Goal: Use online tool/utility: Utilize a website feature to perform a specific function

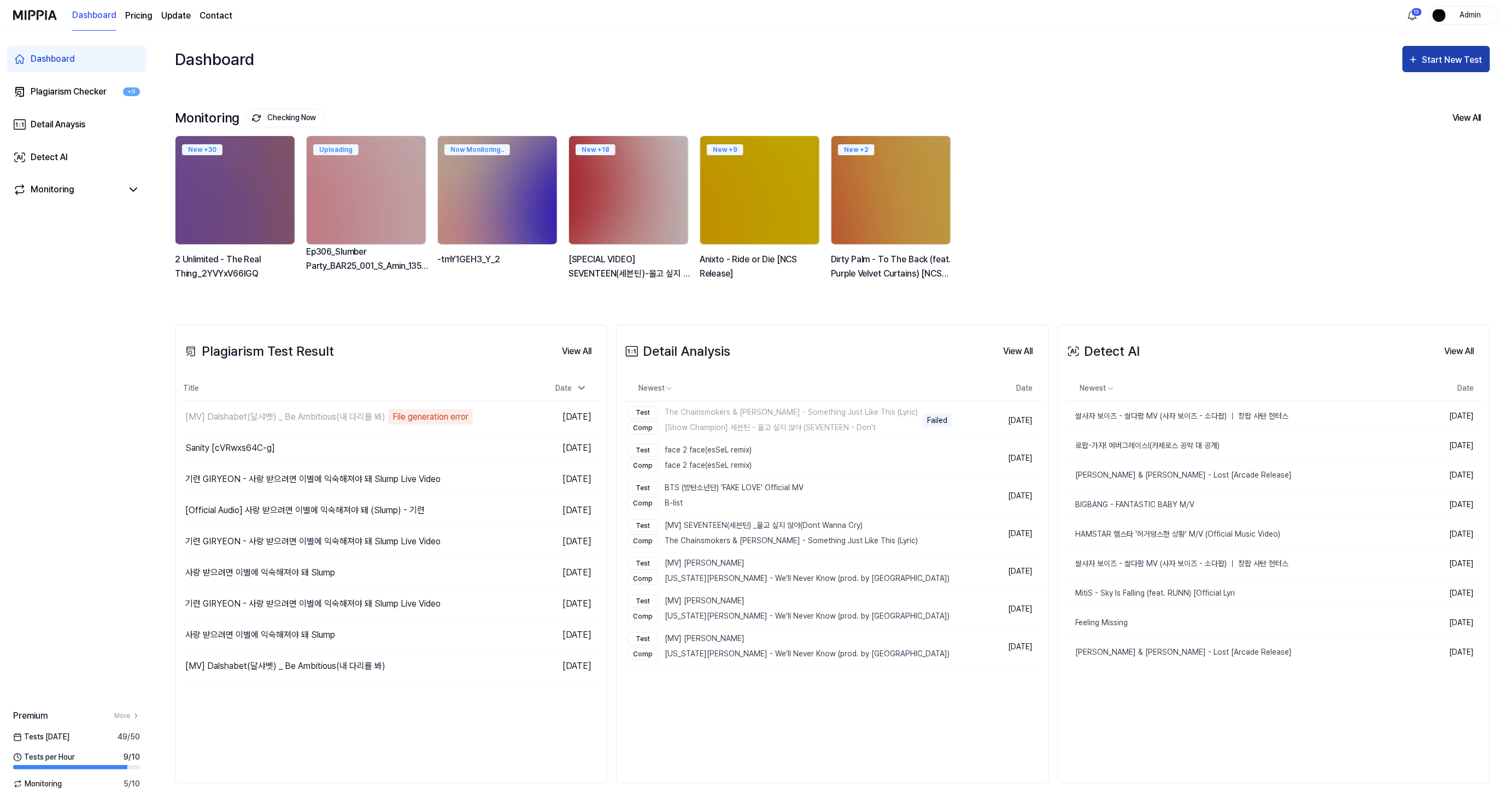
click at [1460, 56] on div "Start New Test" at bounding box center [1453, 60] width 62 height 14
click at [1420, 147] on div "Detect AI" at bounding box center [1433, 146] width 95 height 14
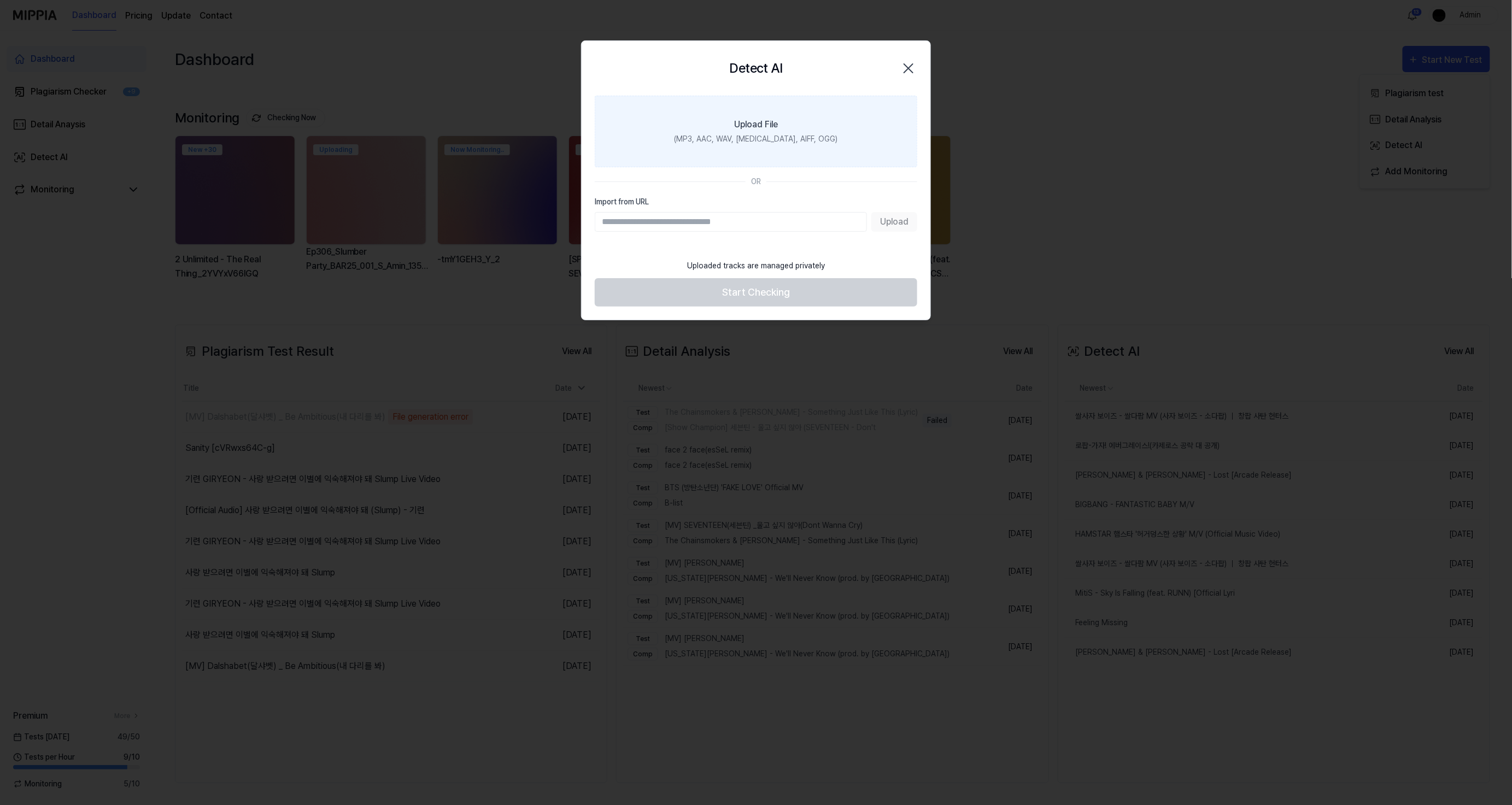
click at [786, 164] on label "Upload File (MP3, AAC, WAV, FLAC, AIFF, OGG)" at bounding box center [755, 131] width 322 height 72
click at [0, 0] on input "Upload File (MP3, AAC, WAV, FLAC, AIFF, OGG)" at bounding box center [0, 0] width 0 height 0
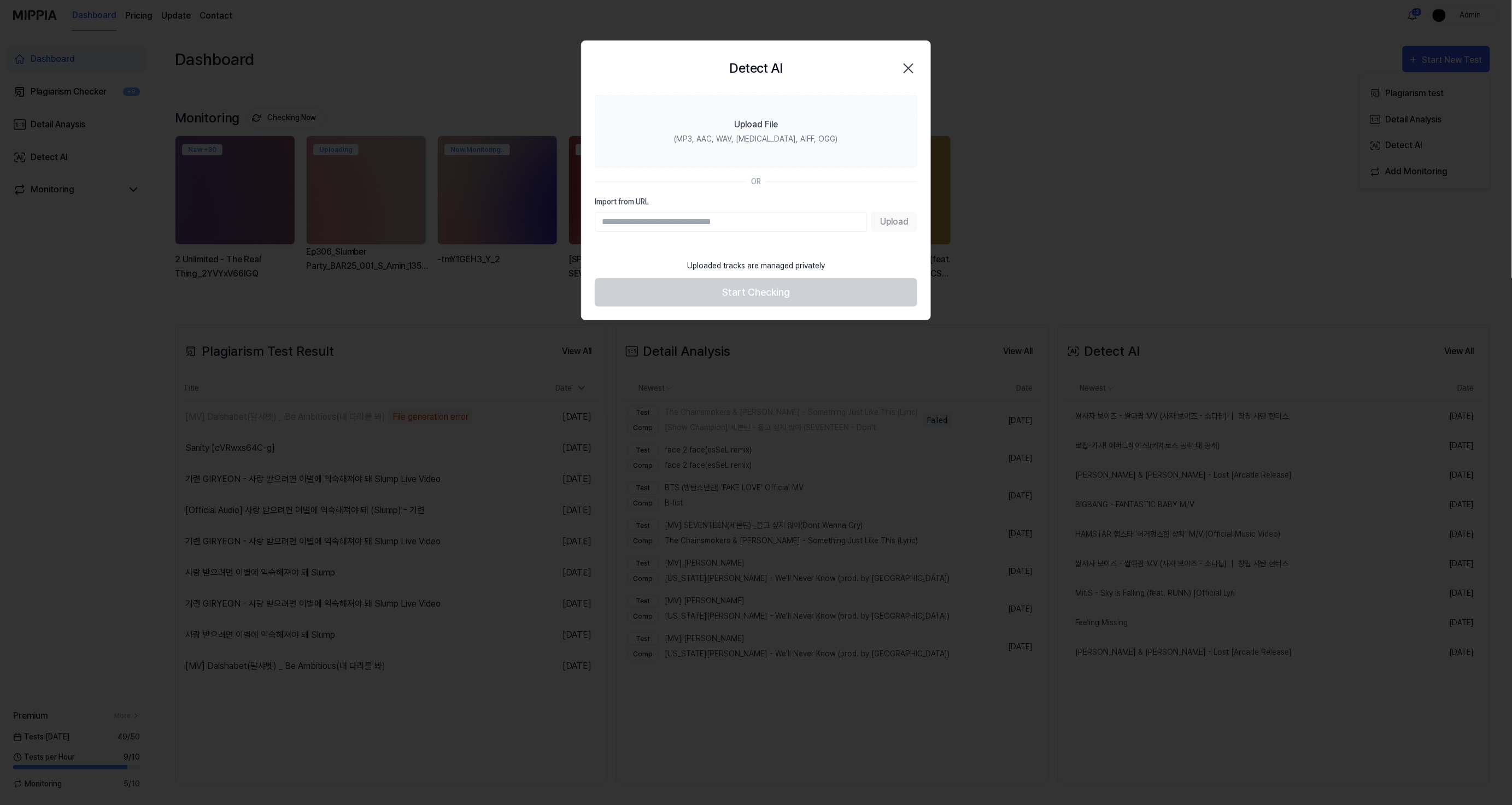
click at [784, 209] on div "Import from URL Upload" at bounding box center [755, 214] width 322 height 36
click at [784, 212] on input "Import from URL" at bounding box center [731, 222] width 272 height 20
paste input "**********"
type input "**********"
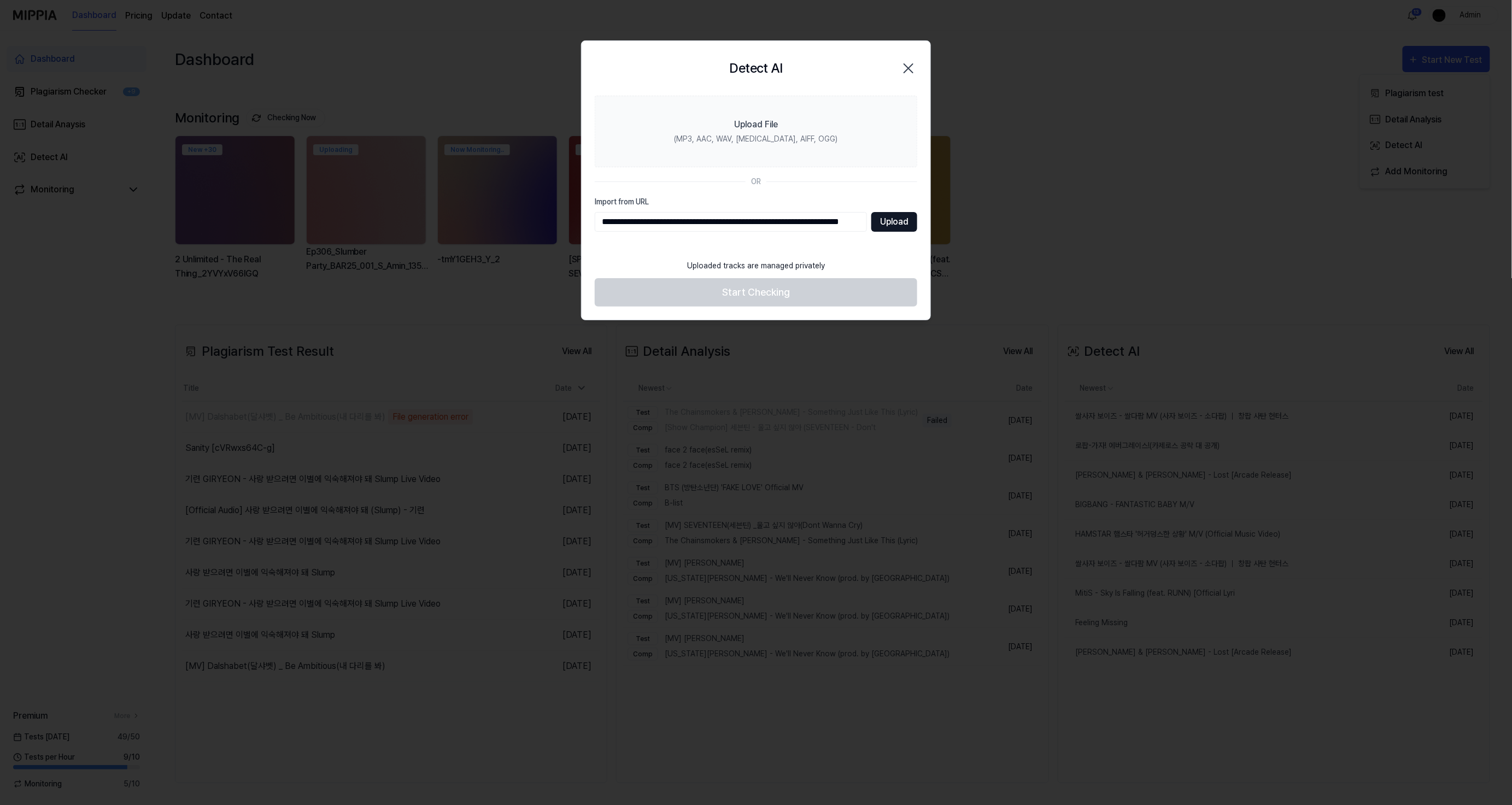
scroll to position [0, 0]
click at [879, 221] on button "Upload" at bounding box center [895, 222] width 46 height 20
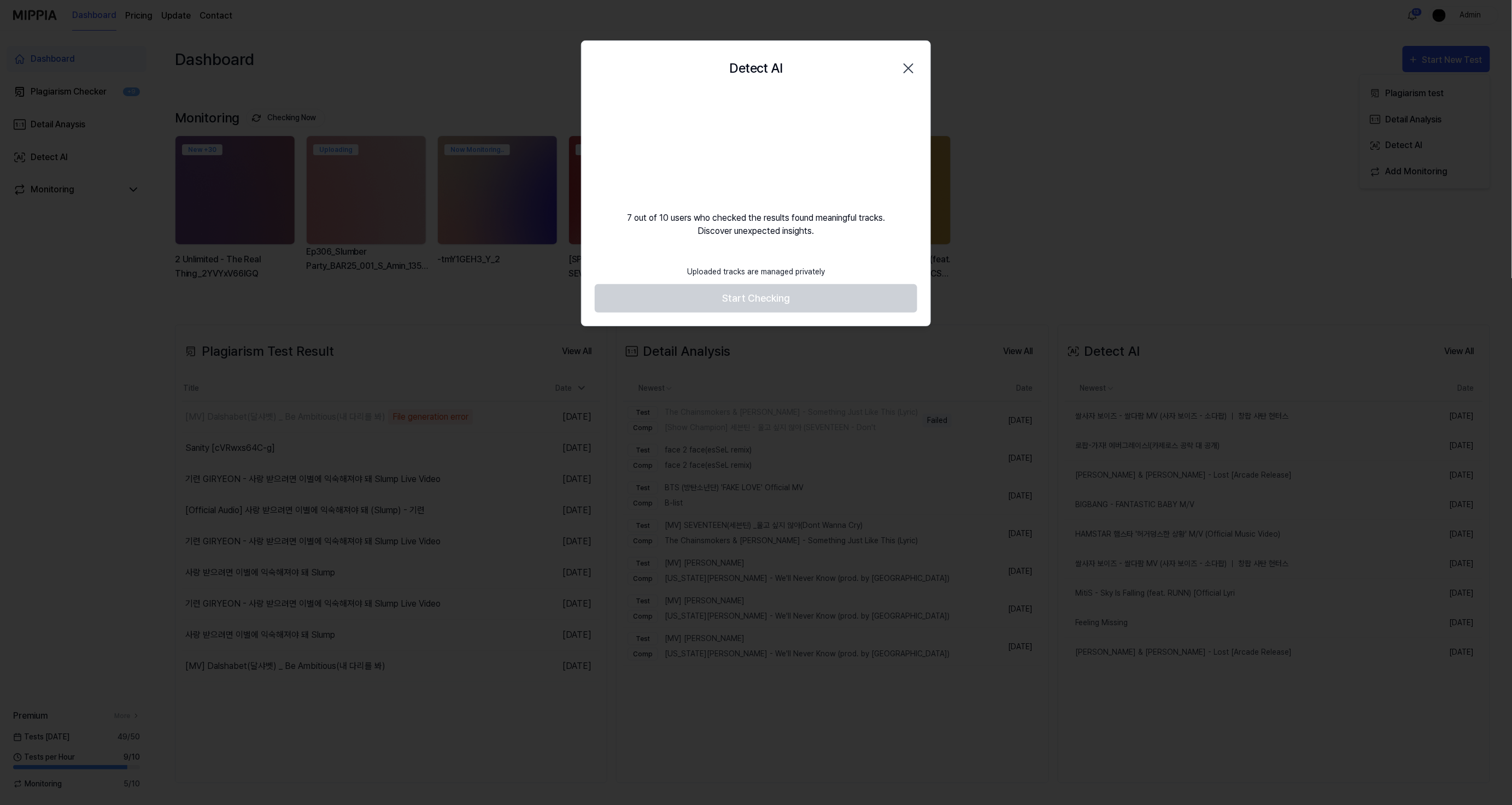
click at [911, 69] on icon "button" at bounding box center [909, 69] width 18 height 18
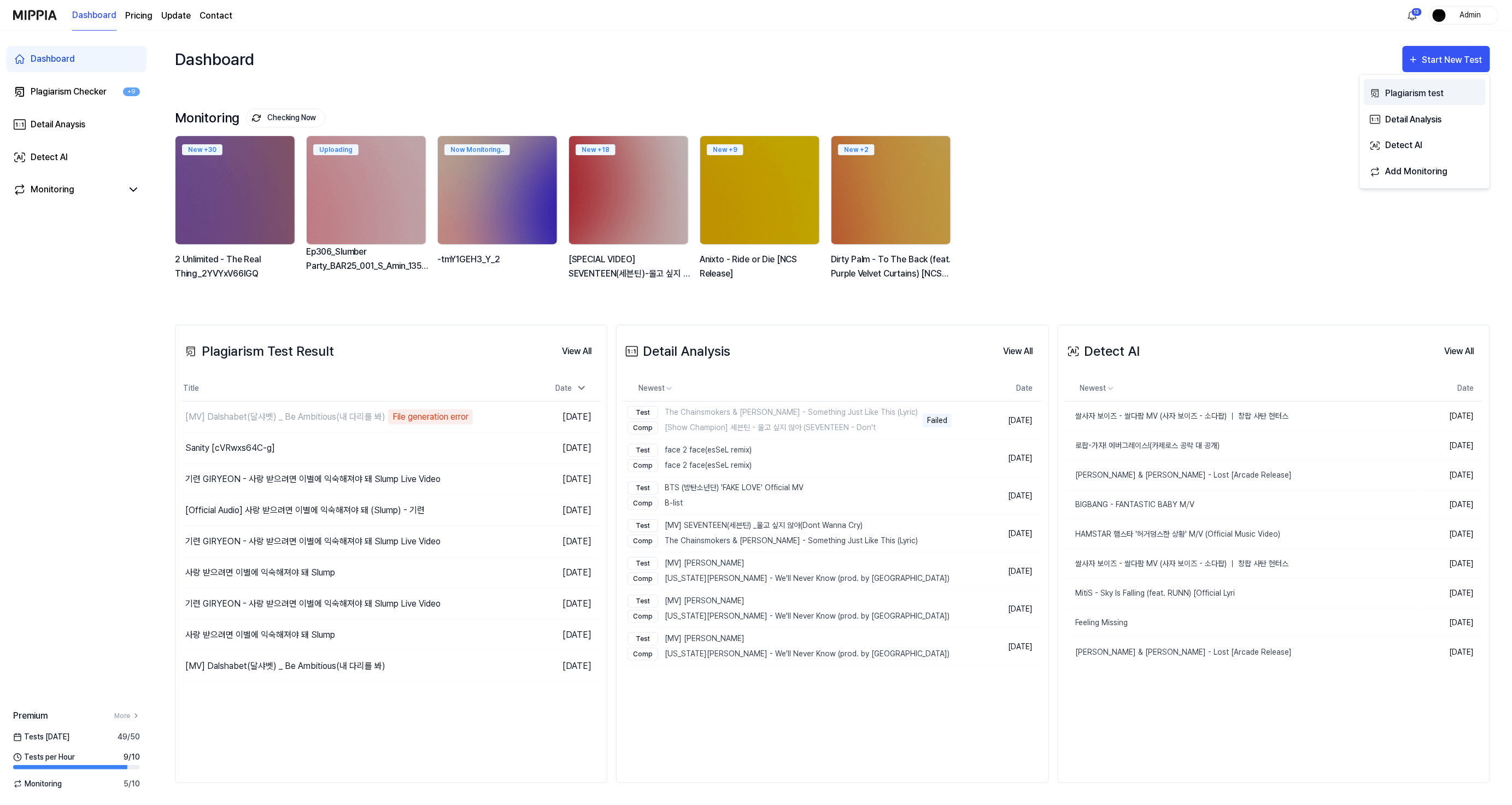
click at [1417, 94] on div "Plagiarism test" at bounding box center [1433, 93] width 95 height 14
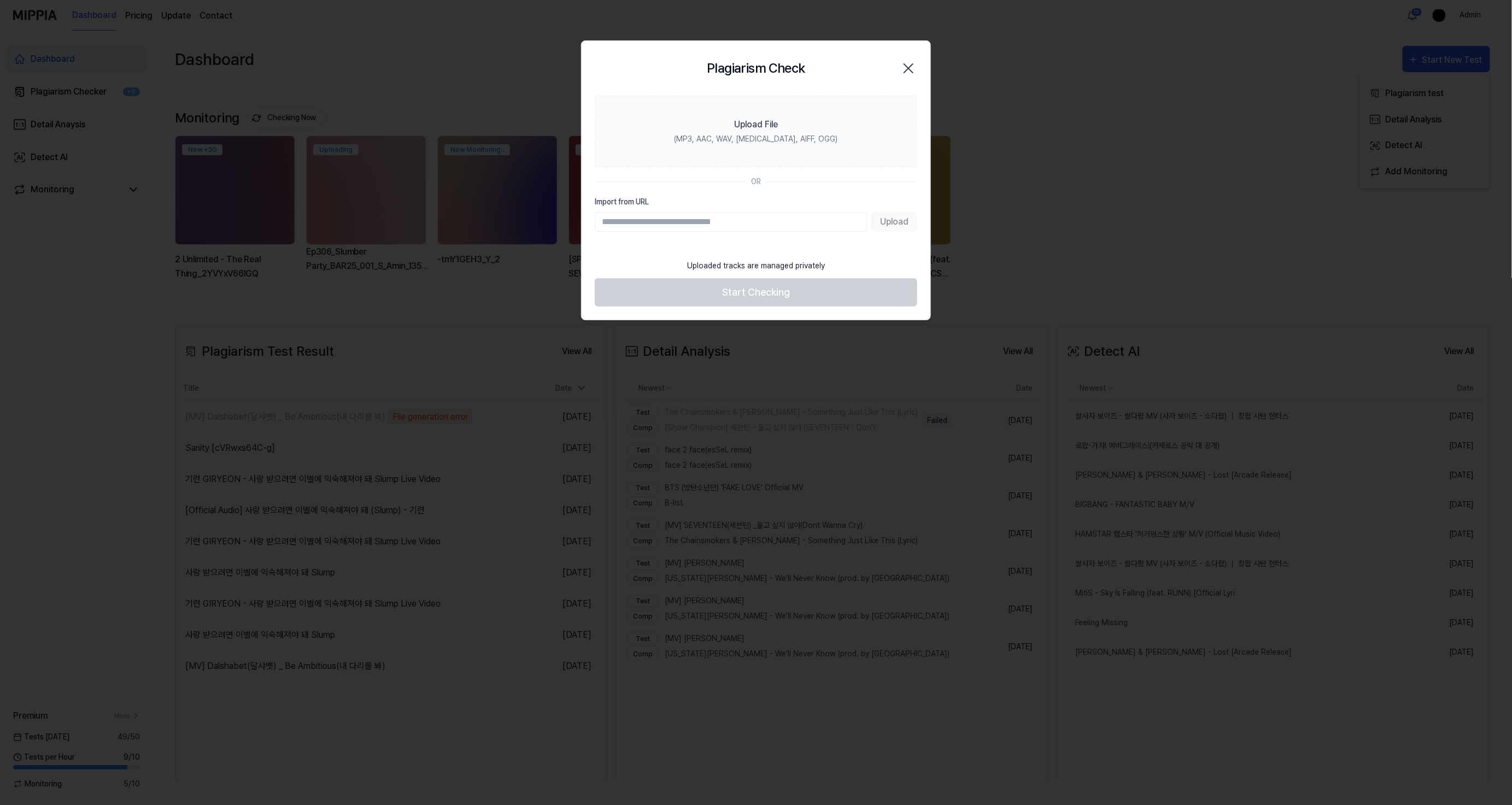
click at [792, 219] on input "Import from URL" at bounding box center [731, 222] width 272 height 20
click at [916, 64] on icon "button" at bounding box center [909, 69] width 18 height 18
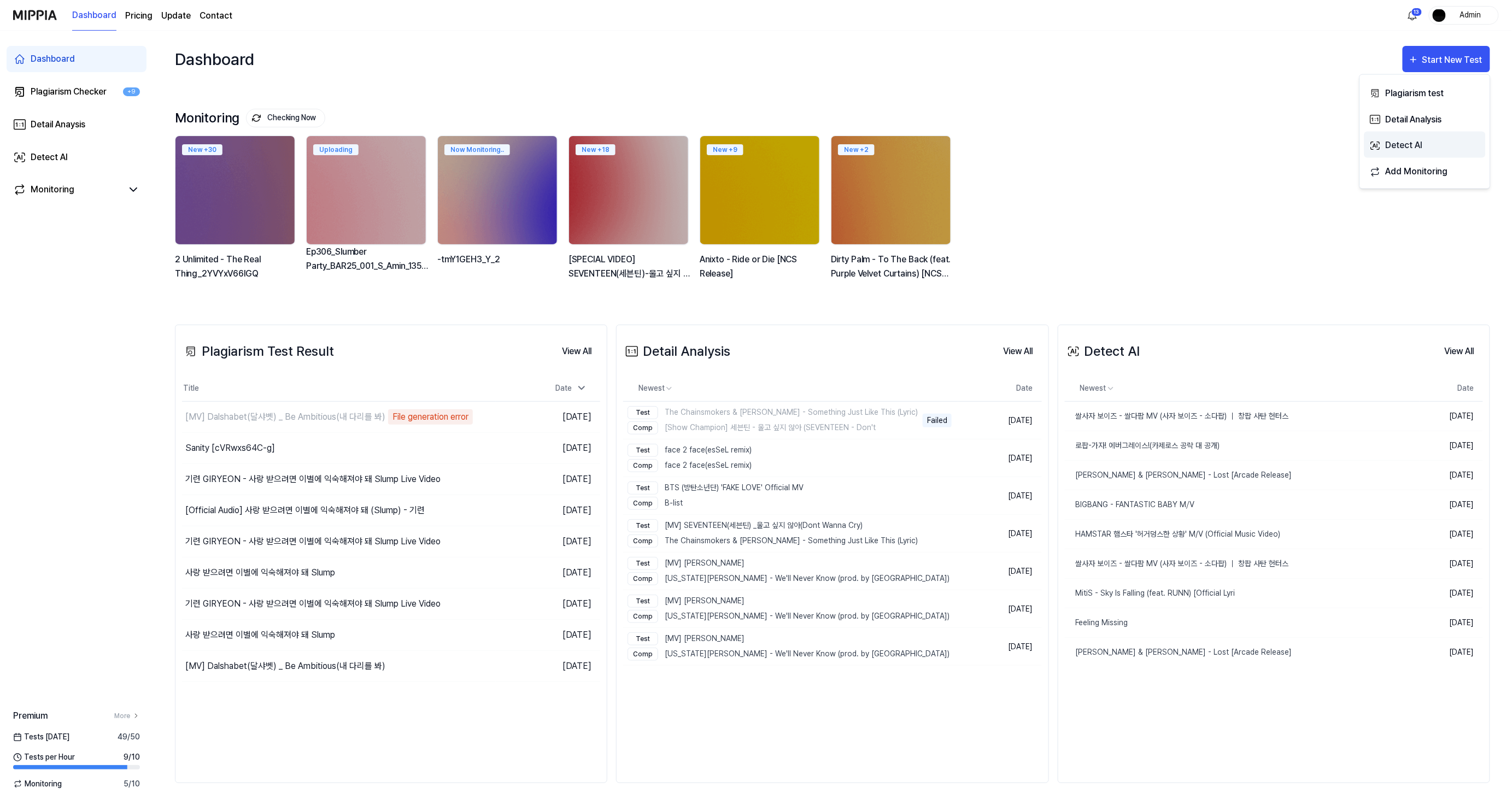
click at [1418, 146] on div "Detect AI" at bounding box center [1433, 146] width 95 height 14
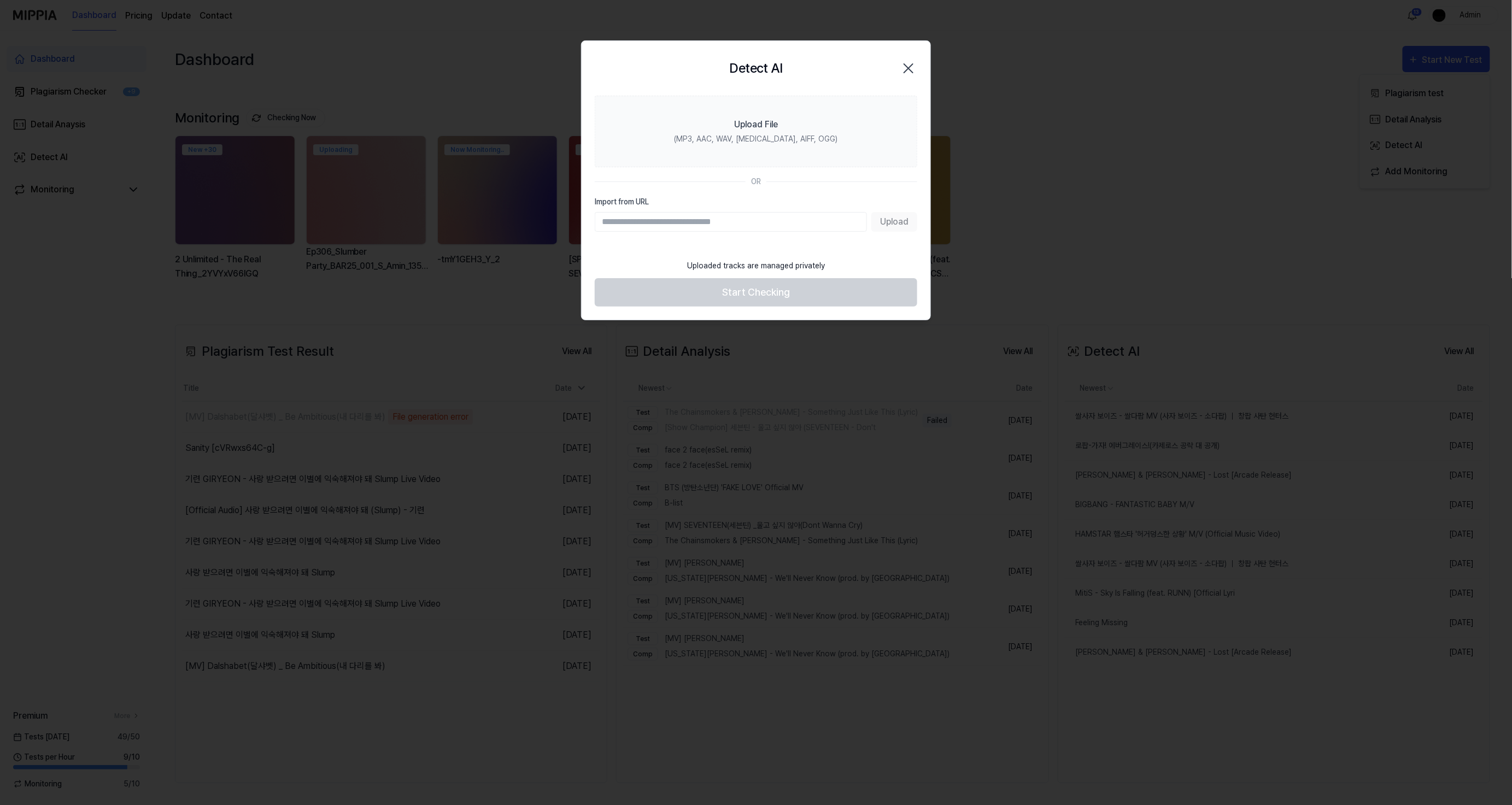
click at [761, 231] on input "Import from URL" at bounding box center [731, 222] width 272 height 20
click at [768, 225] on input "Import from URL" at bounding box center [731, 222] width 272 height 20
type input "**********"
click at [895, 228] on button "Upload" at bounding box center [895, 222] width 46 height 20
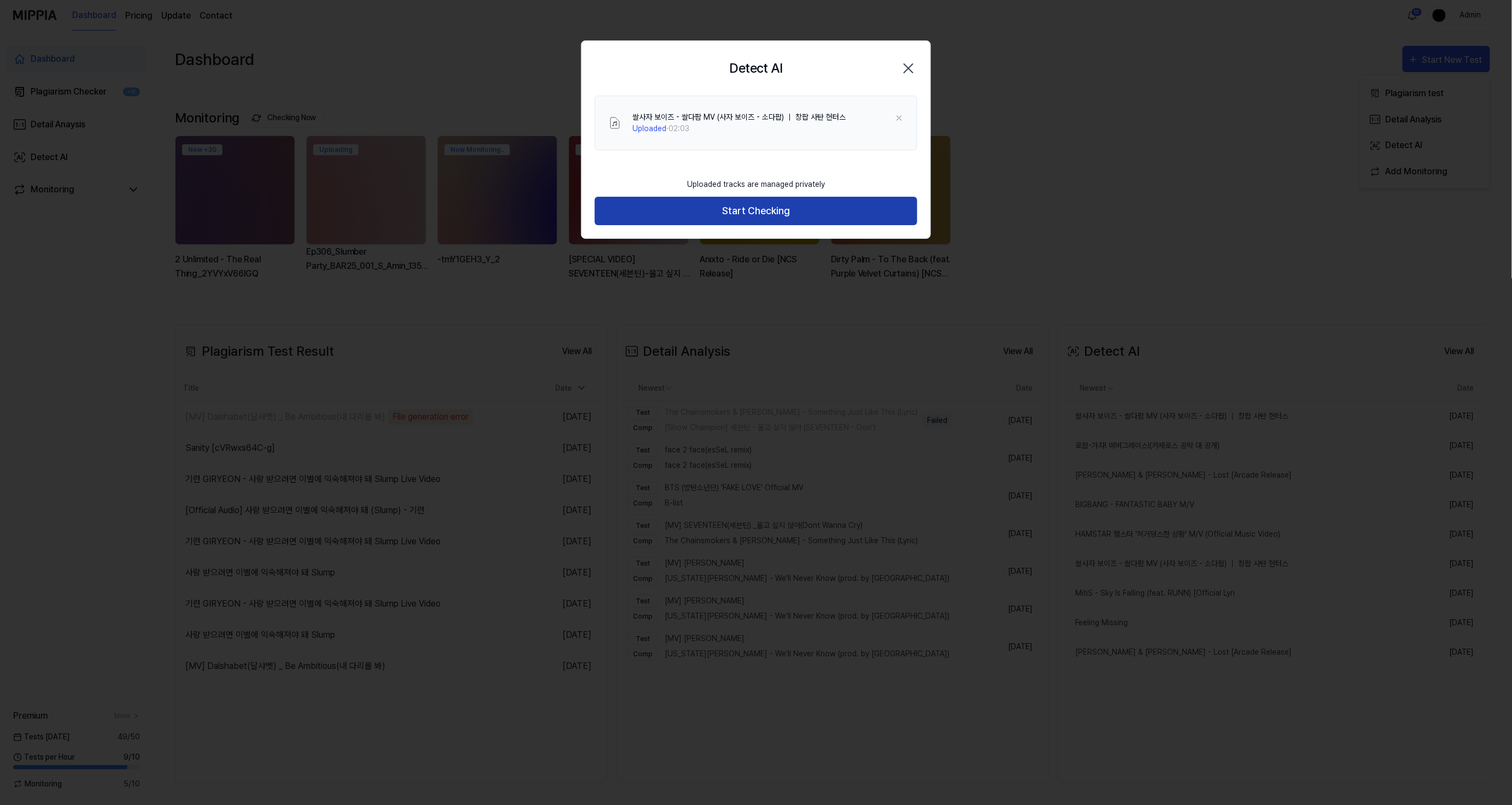
click at [812, 205] on button "Start Checking" at bounding box center [755, 211] width 322 height 29
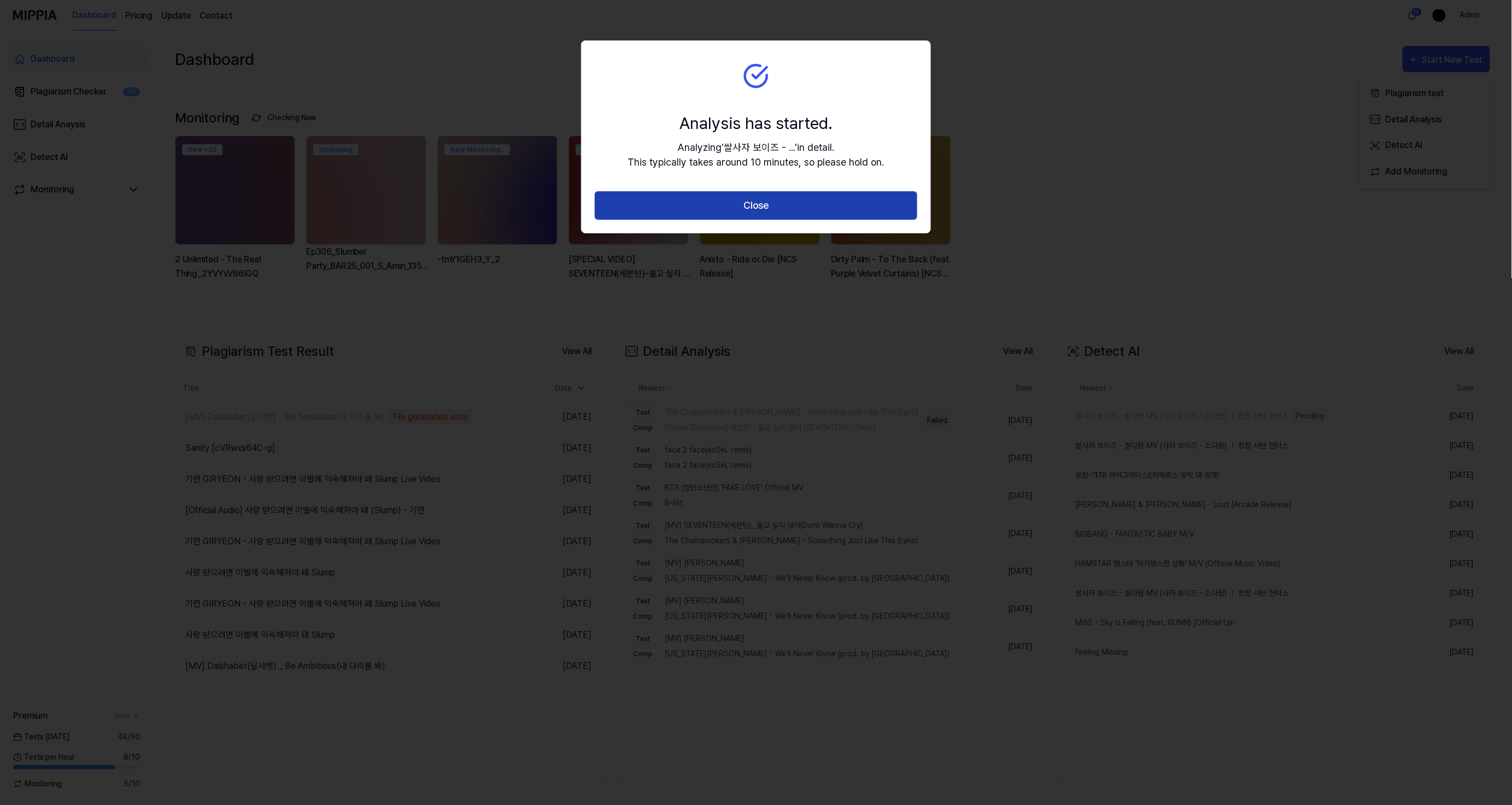
click at [779, 198] on button "Close" at bounding box center [755, 205] width 322 height 29
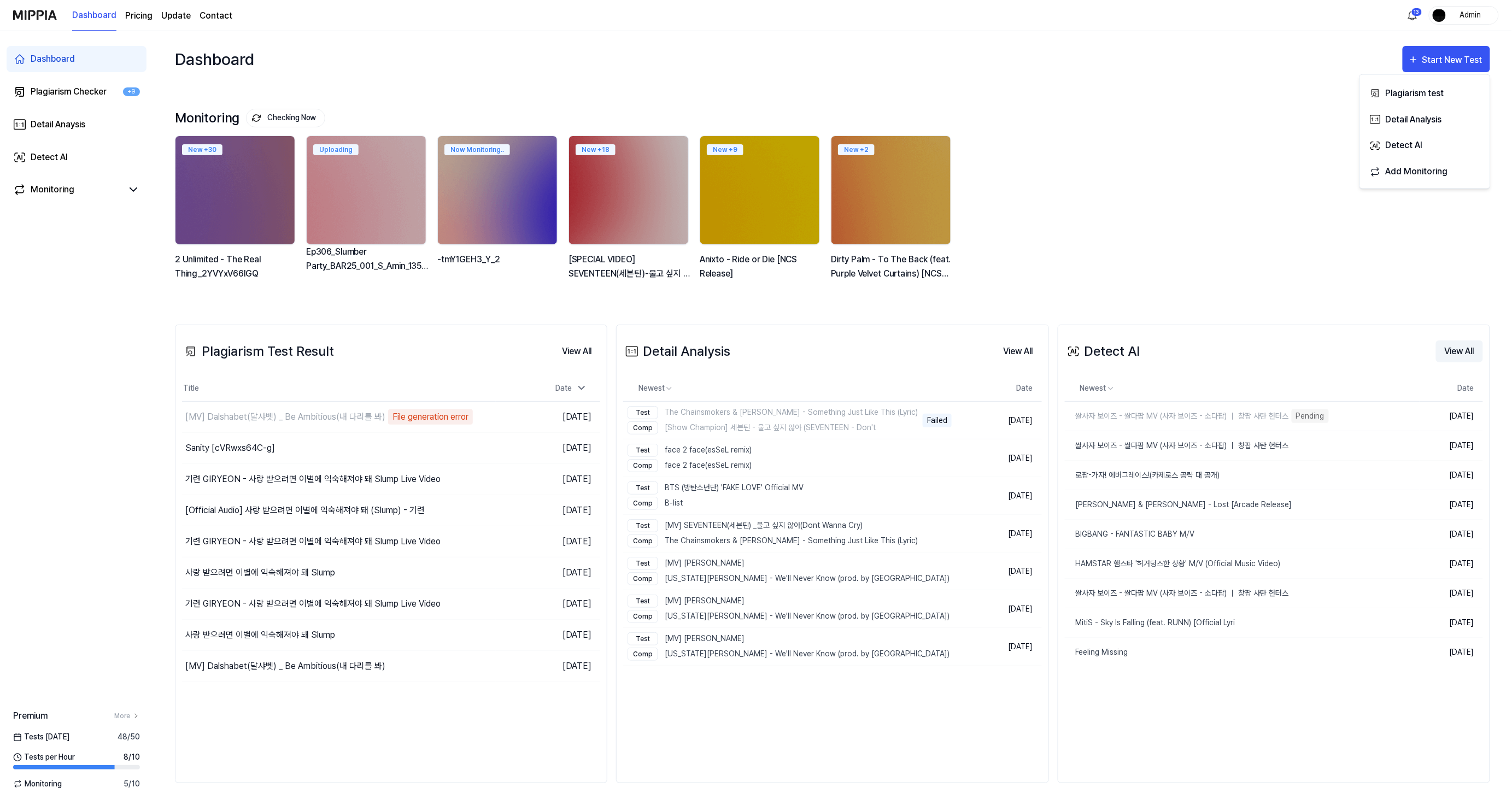
click at [1456, 350] on button "View All" at bounding box center [1460, 351] width 47 height 22
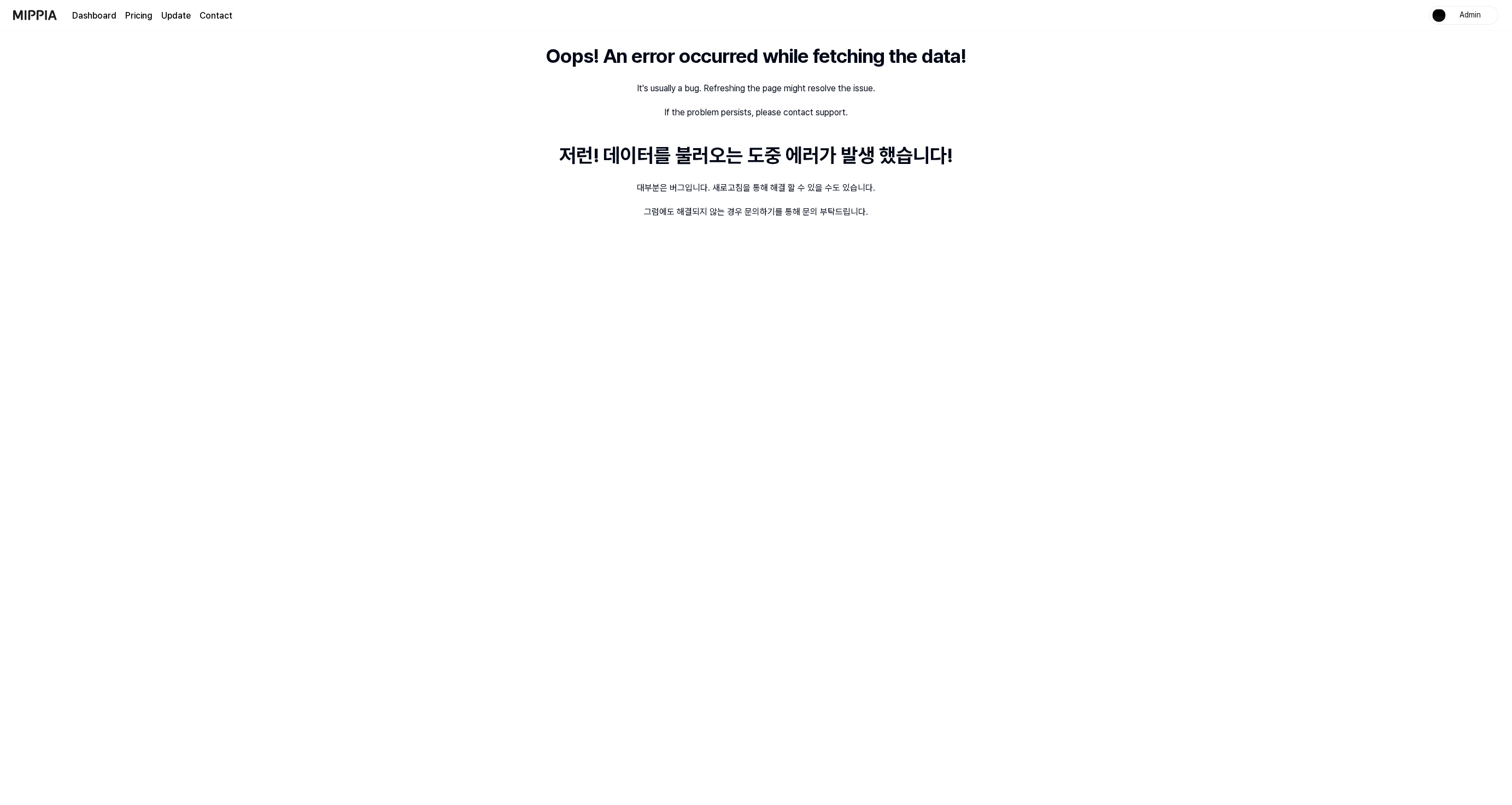
click at [38, 10] on img at bounding box center [35, 15] width 44 height 30
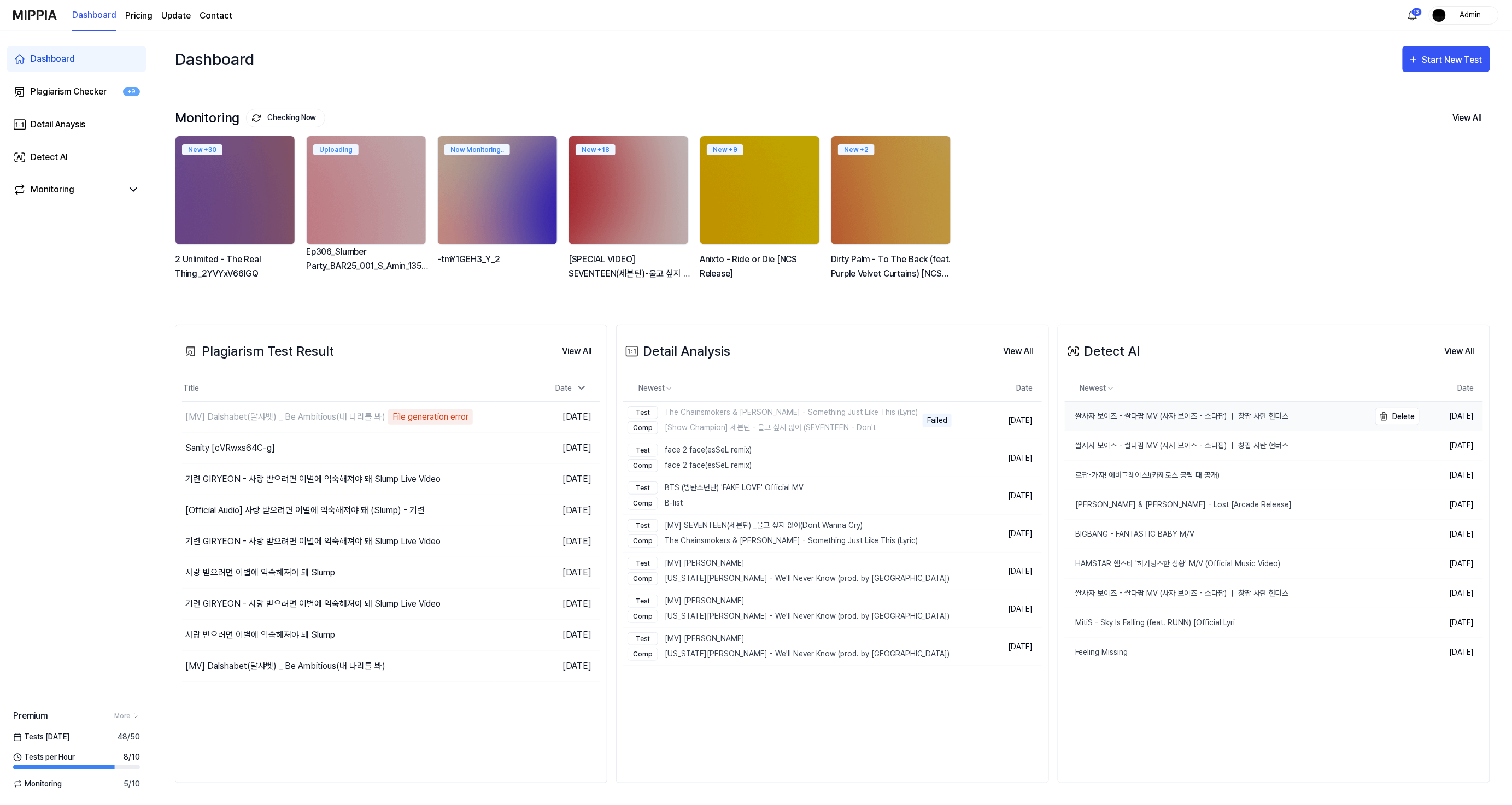
click at [1166, 409] on link "쌀사자 보이즈 - 쌀다팜 MV (사자 보이즈 - 소다팝) ｜ 창팝 사탄 헌터스" at bounding box center [1217, 416] width 305 height 29
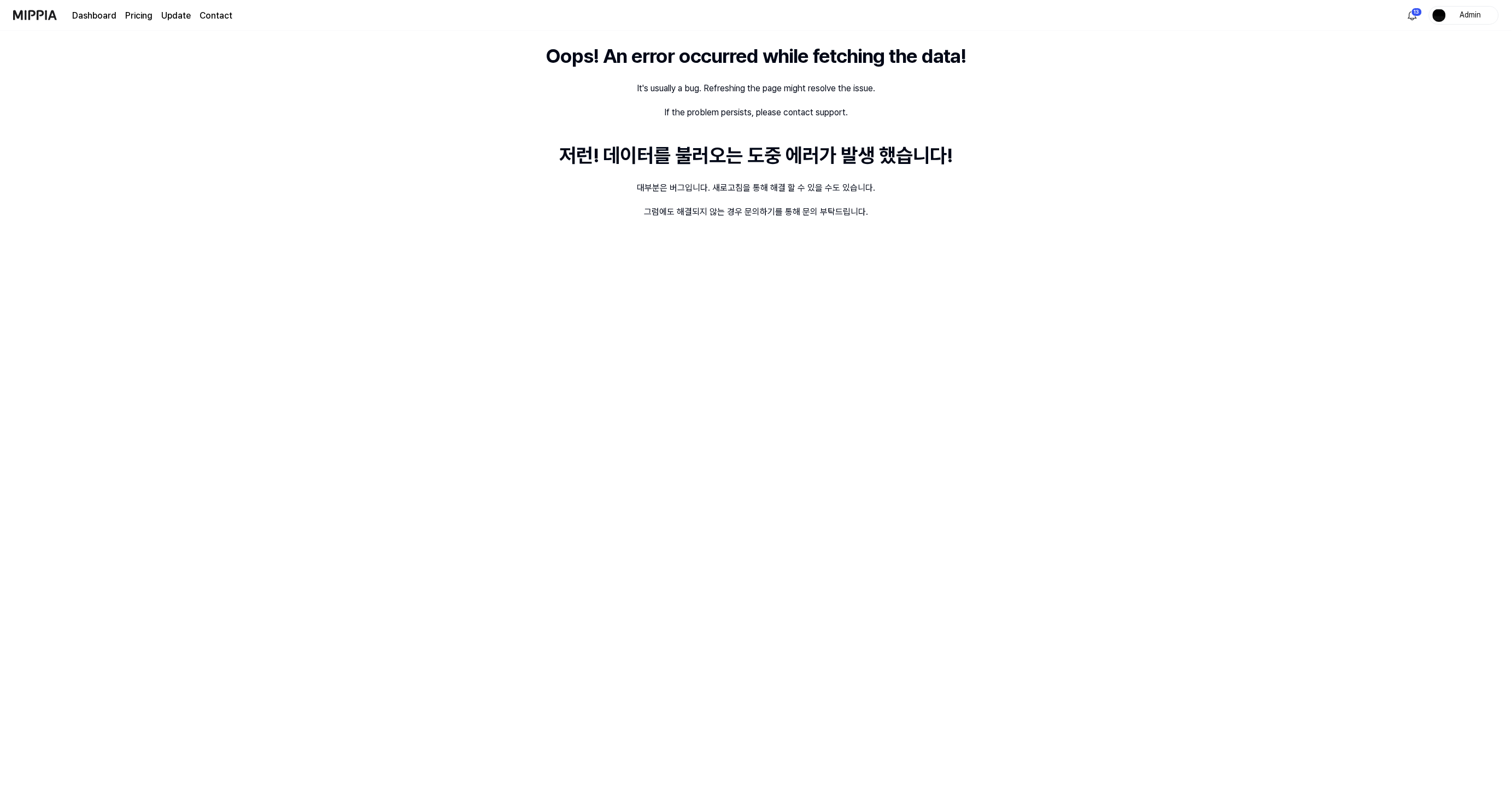
click at [29, 12] on img at bounding box center [35, 15] width 44 height 30
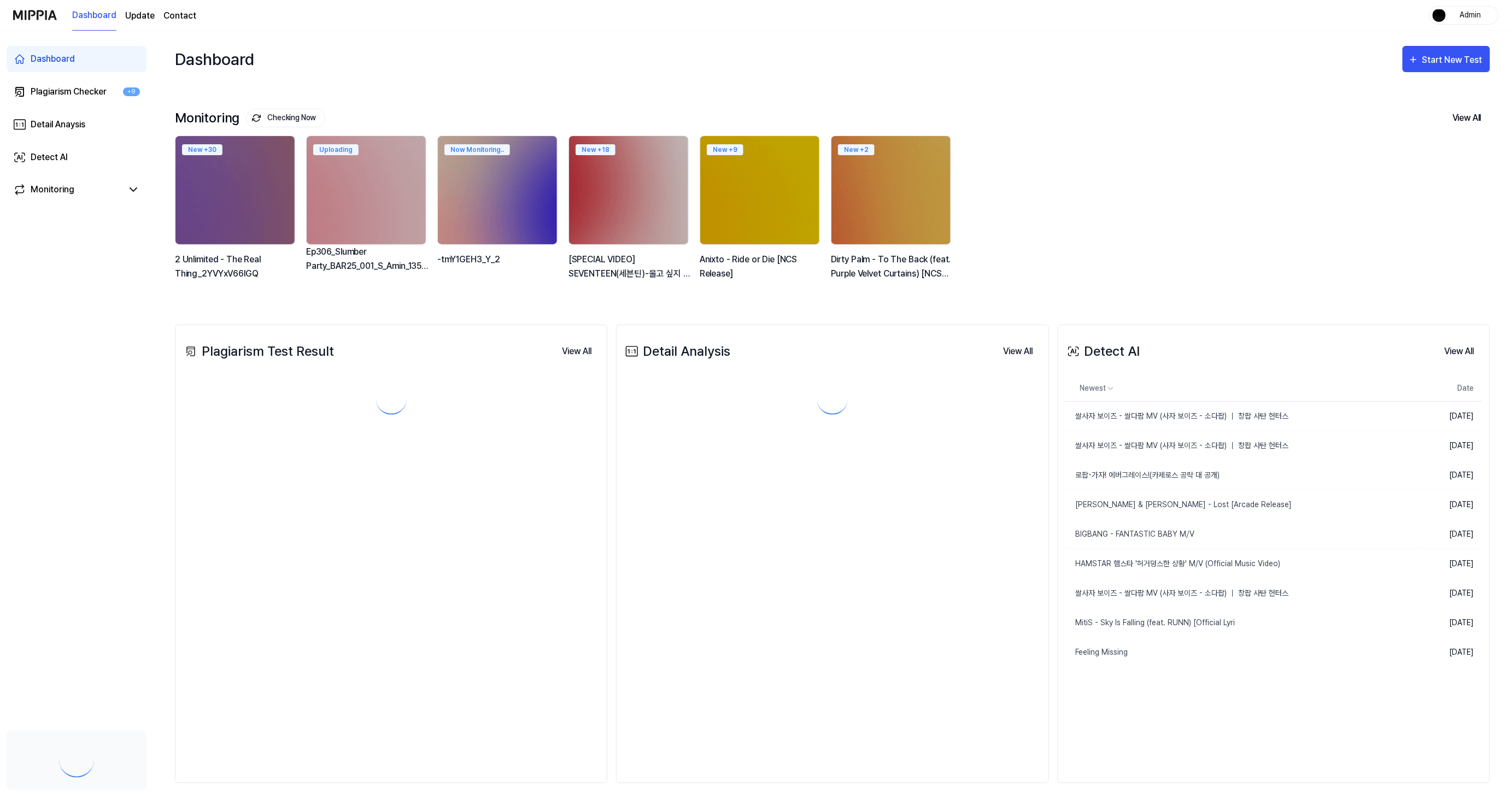
click at [34, 13] on img at bounding box center [35, 15] width 44 height 30
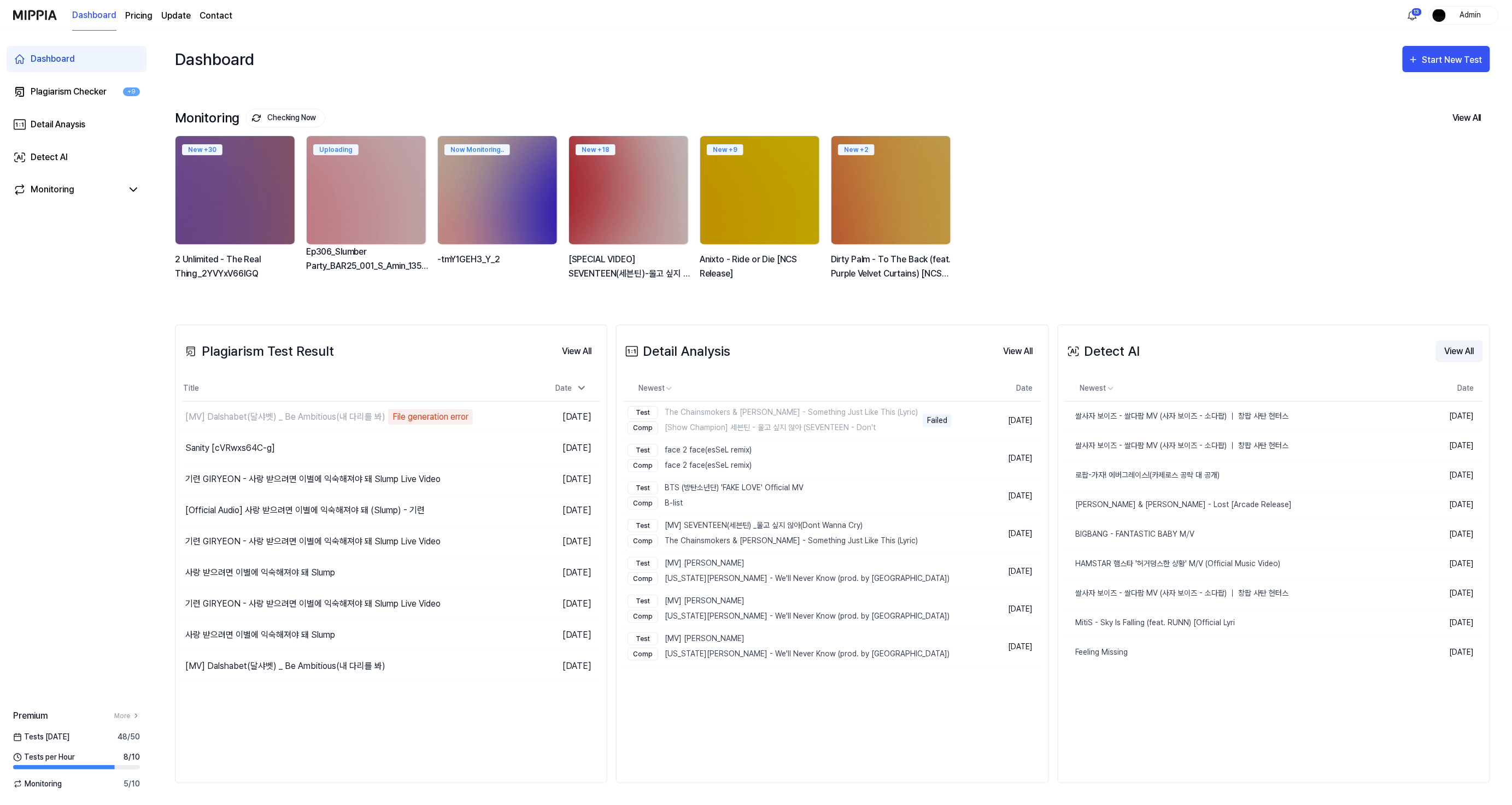
click at [1477, 341] on button "View All" at bounding box center [1460, 351] width 47 height 22
click at [1401, 447] on button "Delete" at bounding box center [1397, 446] width 44 height 18
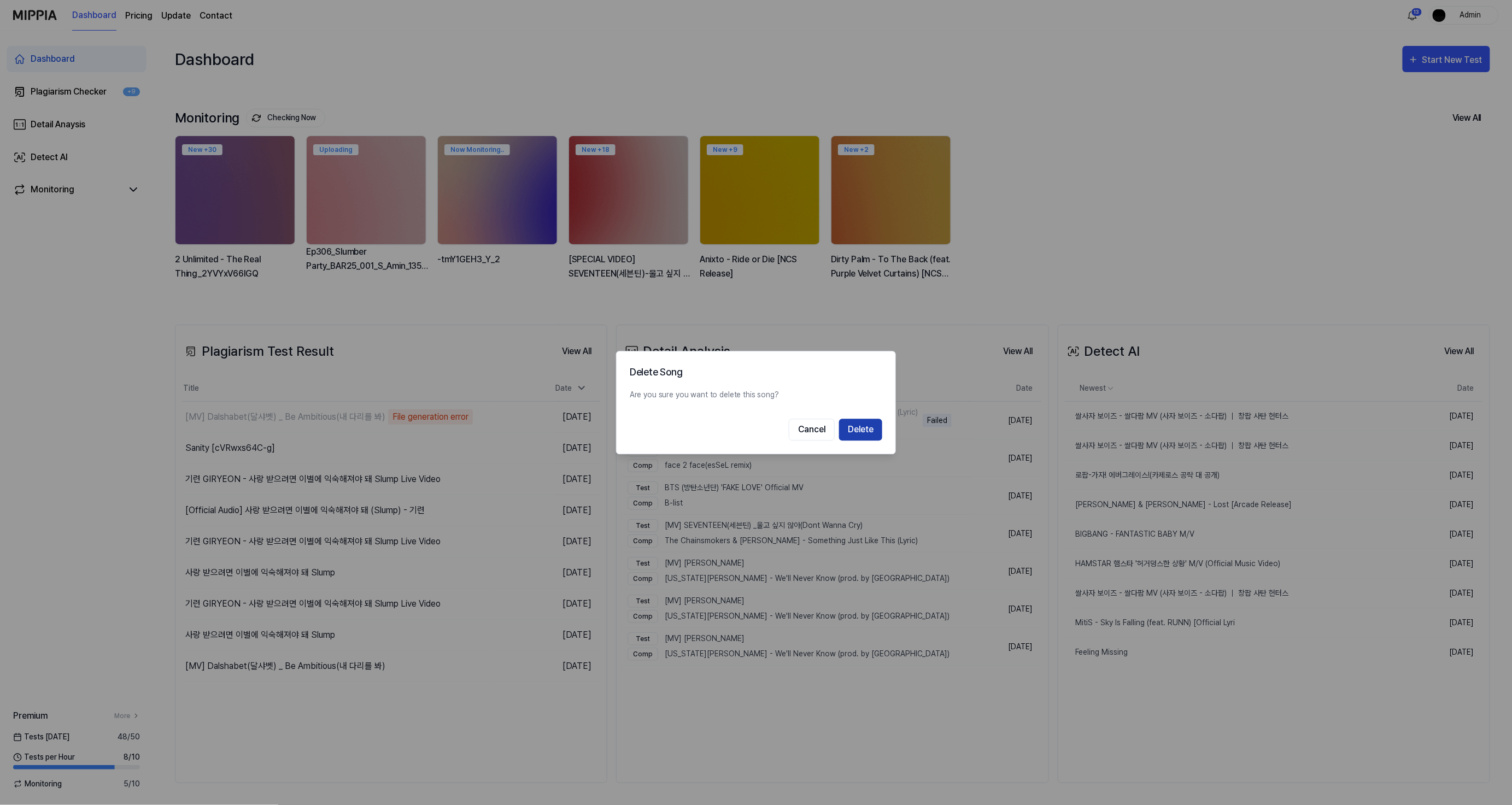
click at [863, 429] on button "Delete" at bounding box center [861, 429] width 43 height 22
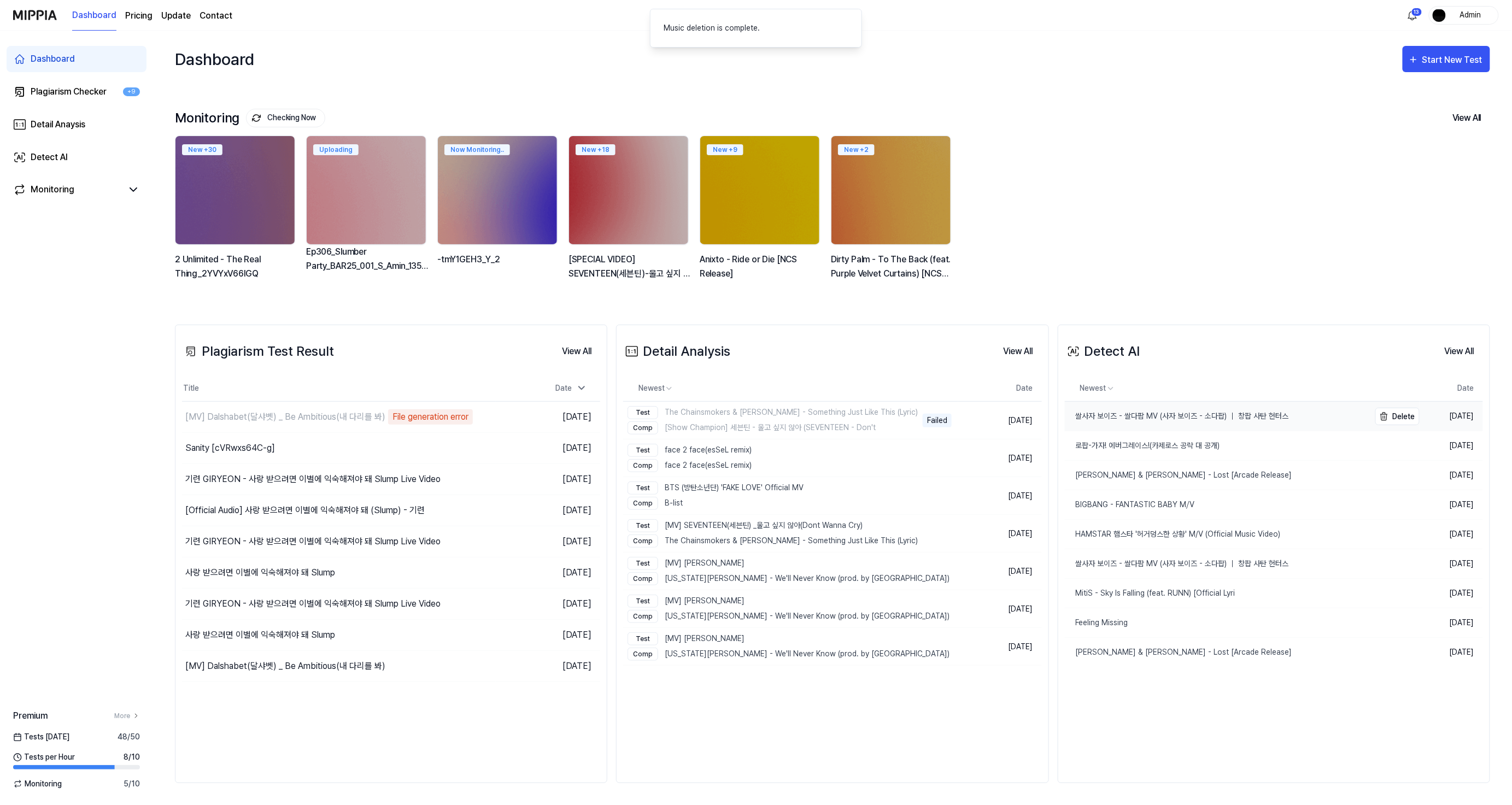
click at [1183, 414] on div "쌀사자 보이즈 - 쌀다팜 MV (사자 보이즈 - 소다팝) ｜ 창팝 사탄 헌터스" at bounding box center [1177, 416] width 224 height 12
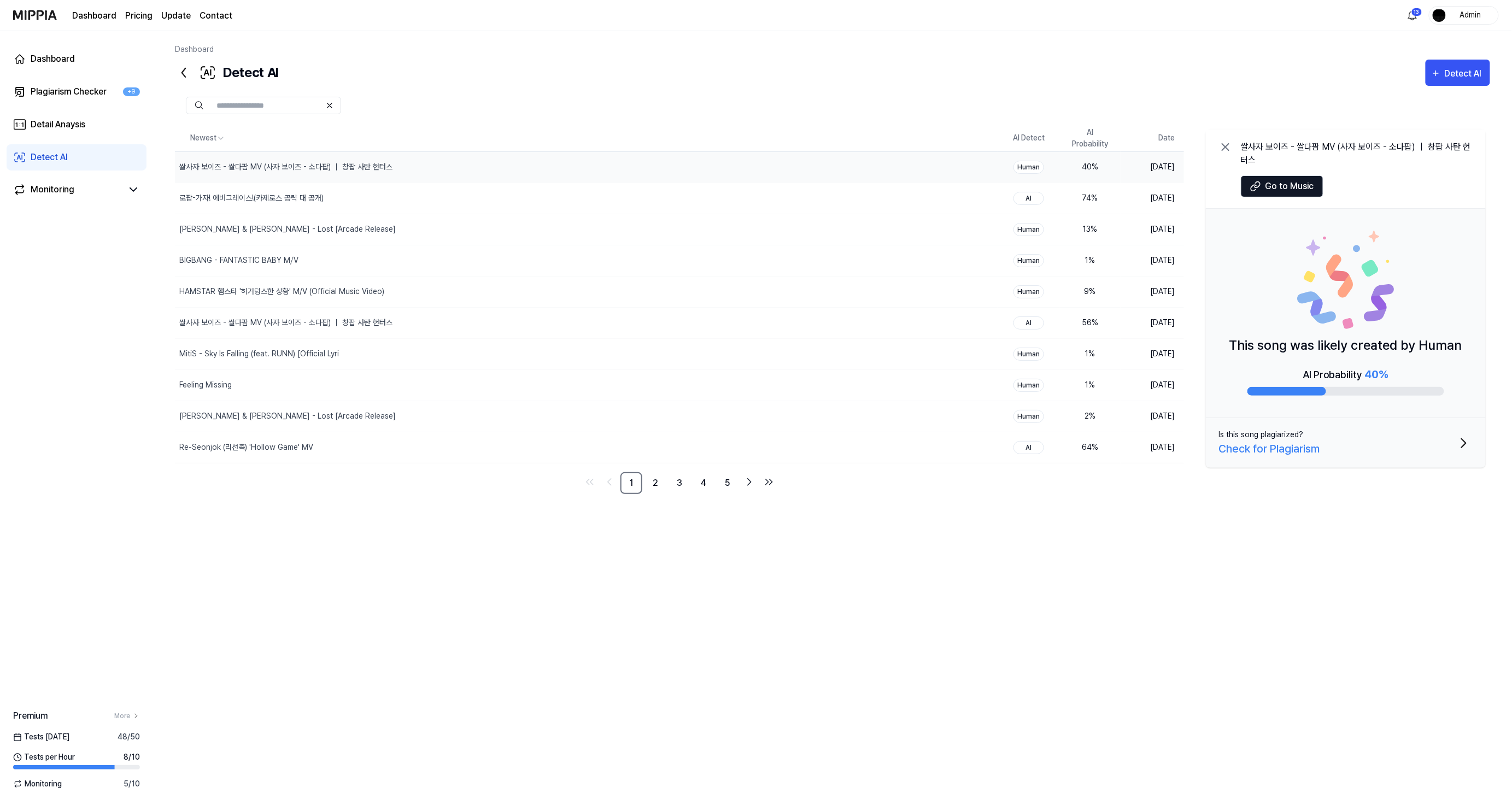
click at [873, 706] on div "Newest AI Detect AI Probability Date 쌀사자 보이즈 - 쌀다팜 MV (사자 보이즈 - 소다팝) ｜ 창팝 사탄 헌터…" at bounding box center [832, 445] width 1315 height 719
click at [1450, 67] on div "Detect AI" at bounding box center [1464, 74] width 41 height 14
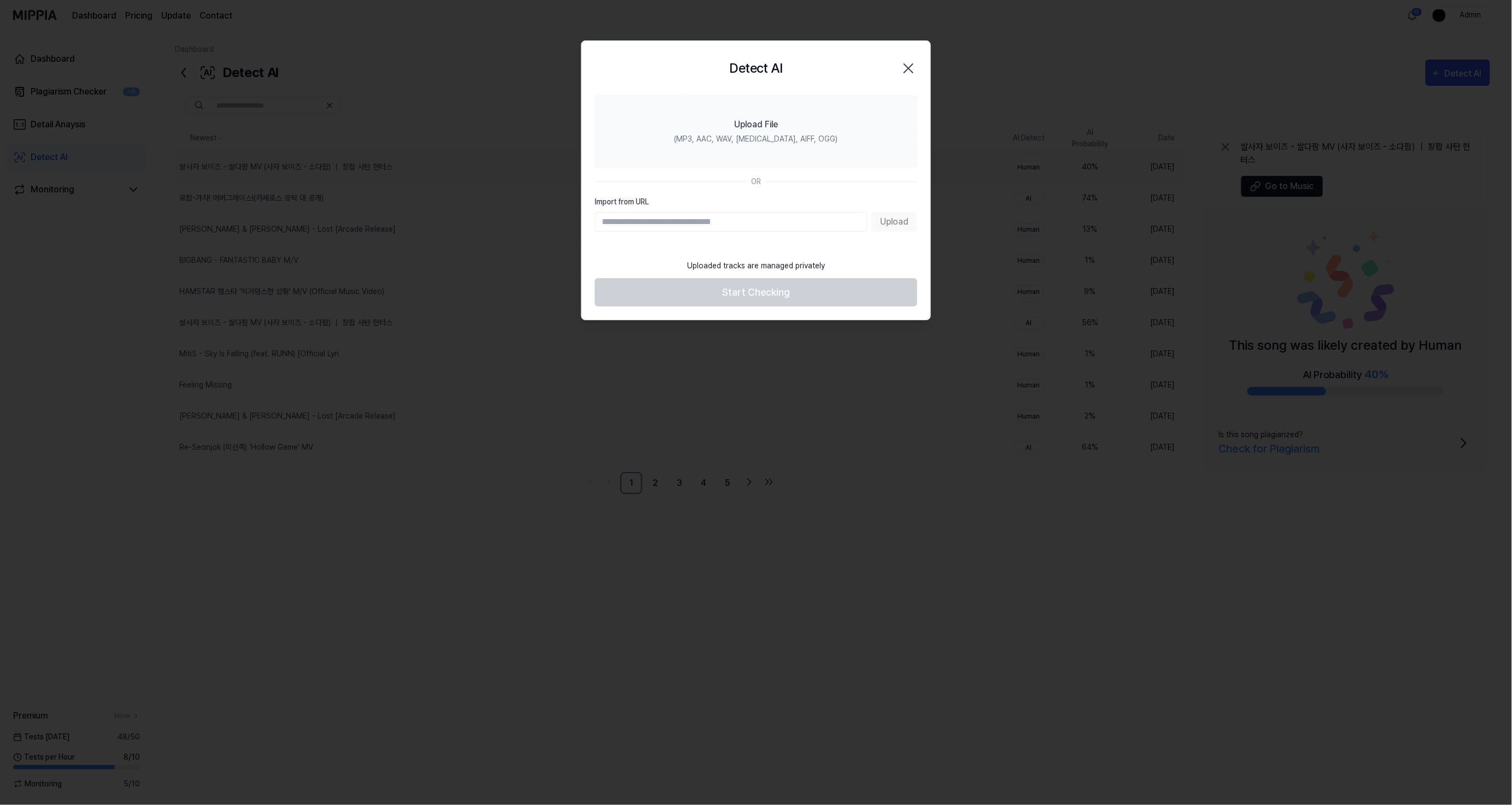
click at [760, 231] on input "Import from URL" at bounding box center [731, 222] width 272 height 20
paste input "**********"
type input "**********"
click at [899, 224] on button "Upload" at bounding box center [895, 222] width 46 height 20
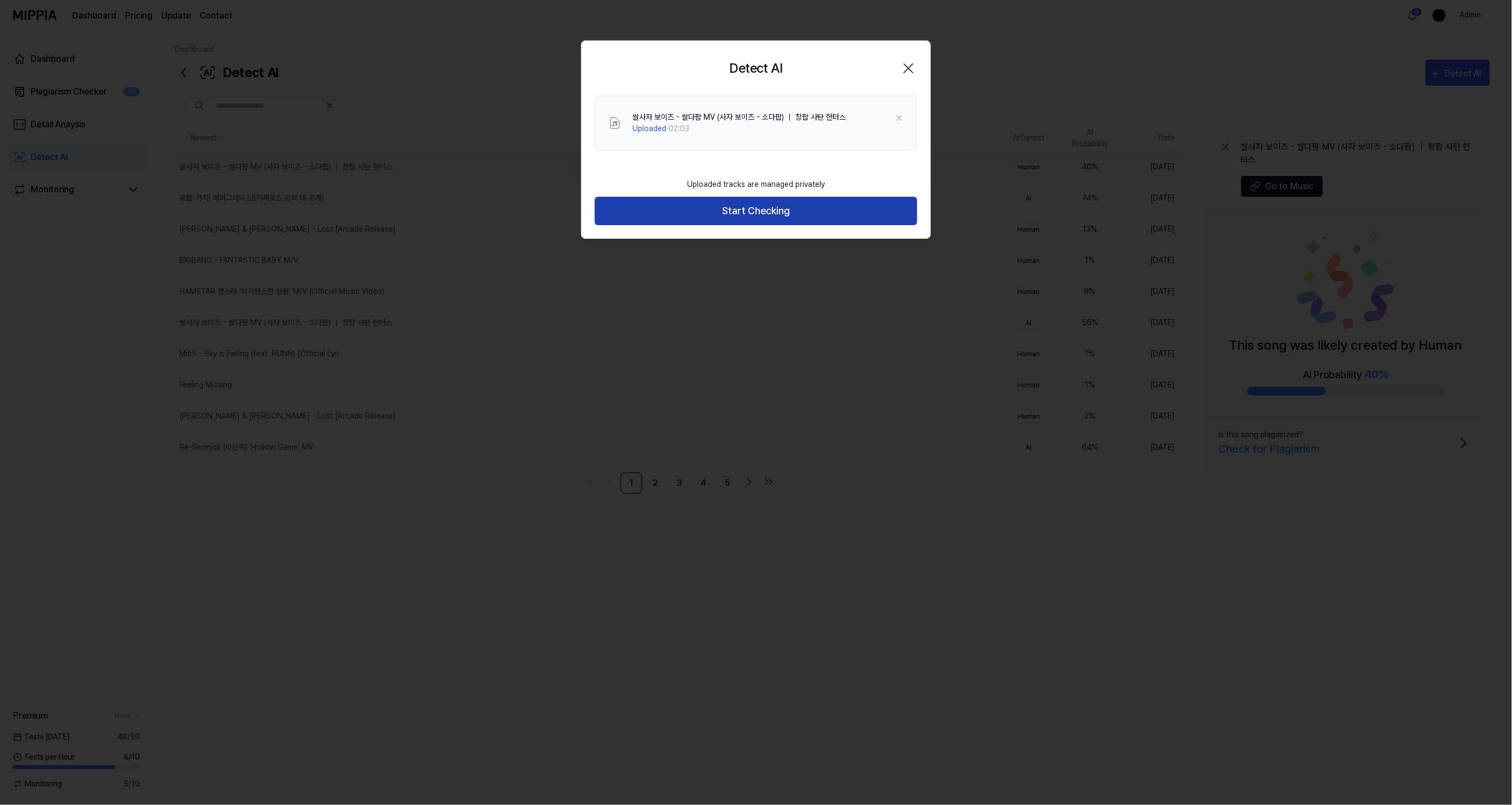
click at [805, 214] on button "Start Checking" at bounding box center [755, 211] width 322 height 29
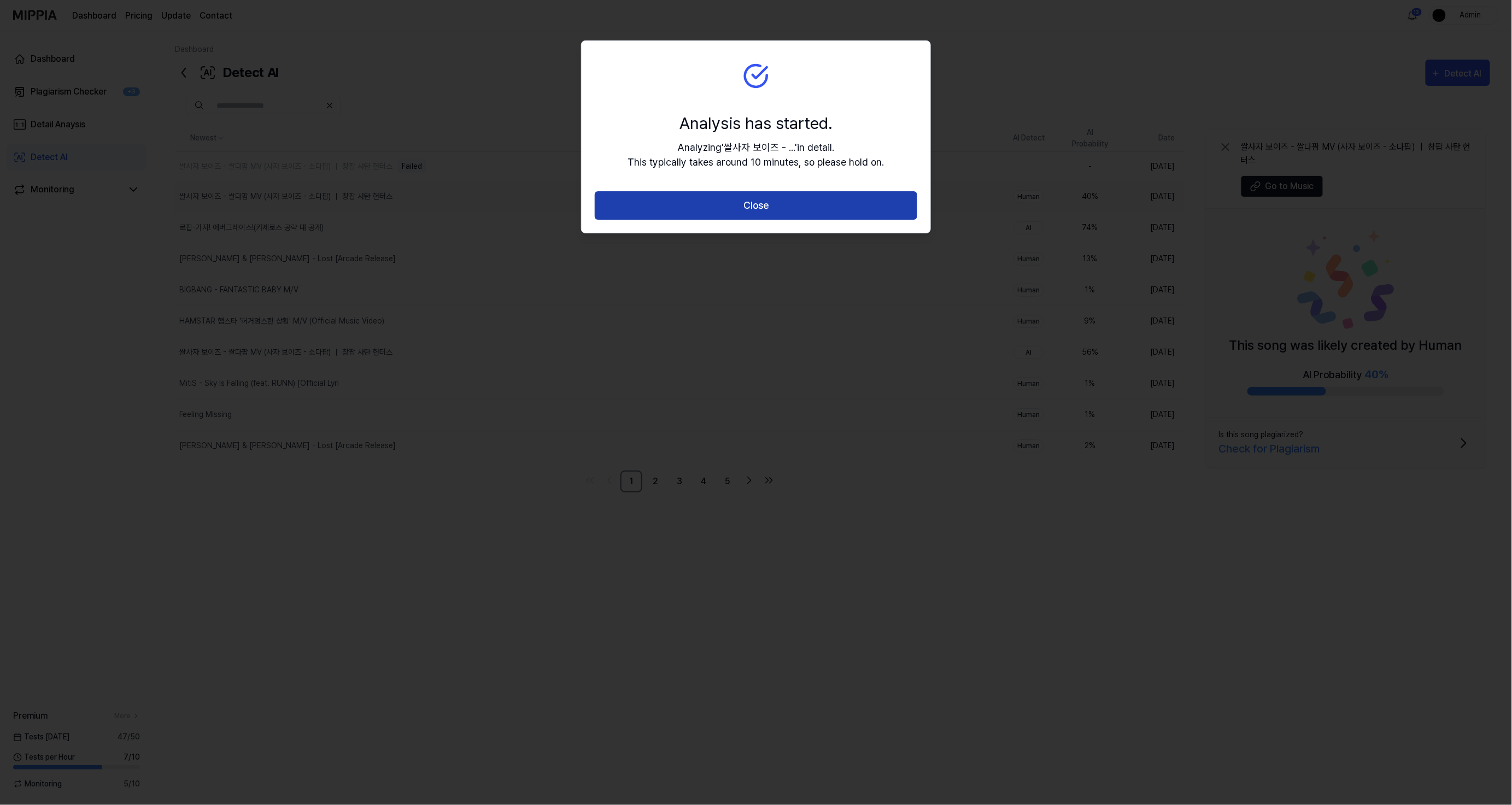
click at [866, 197] on button "Close" at bounding box center [755, 205] width 322 height 29
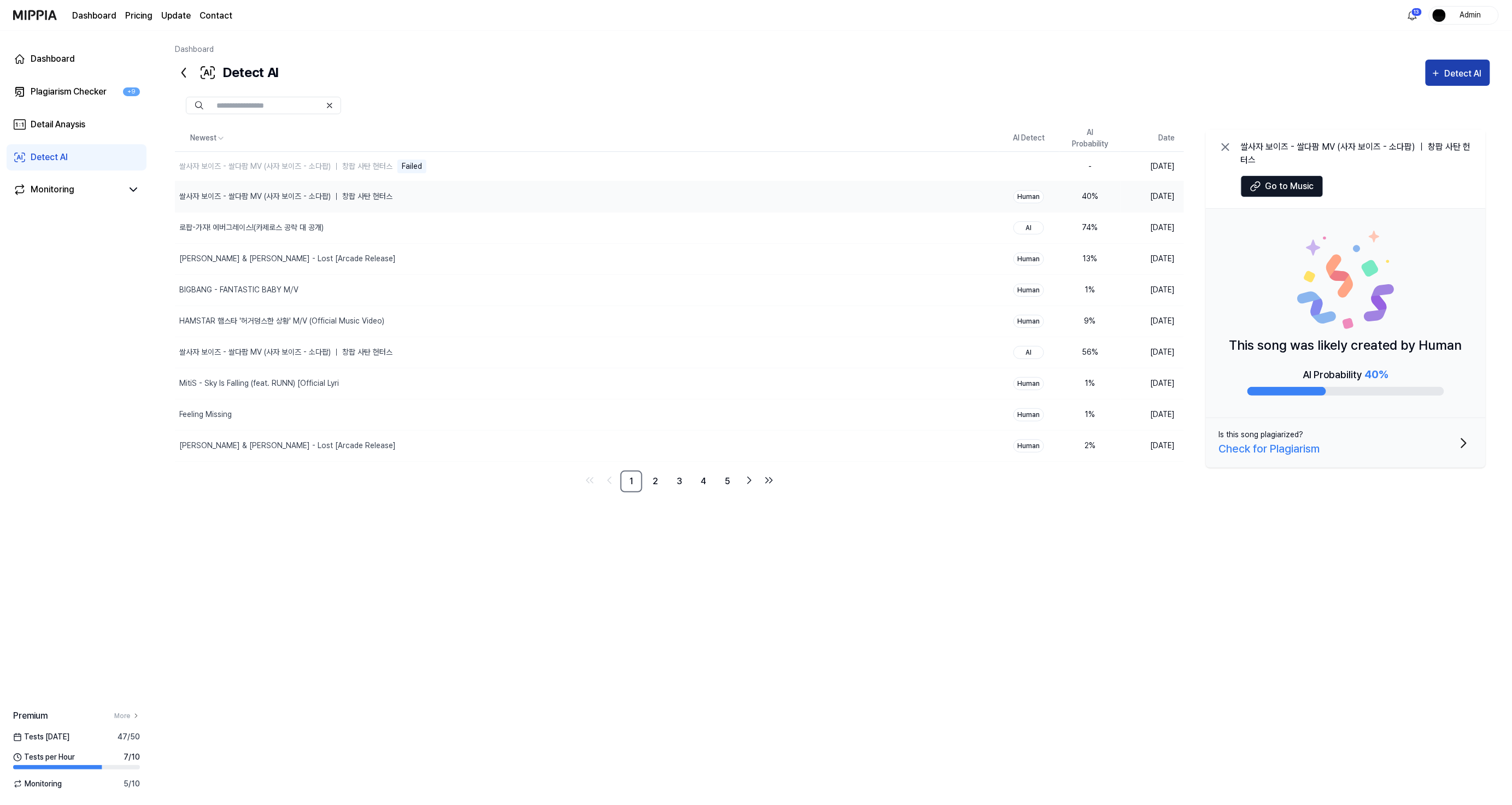
click at [1427, 74] on button "Detect AI" at bounding box center [1458, 73] width 65 height 26
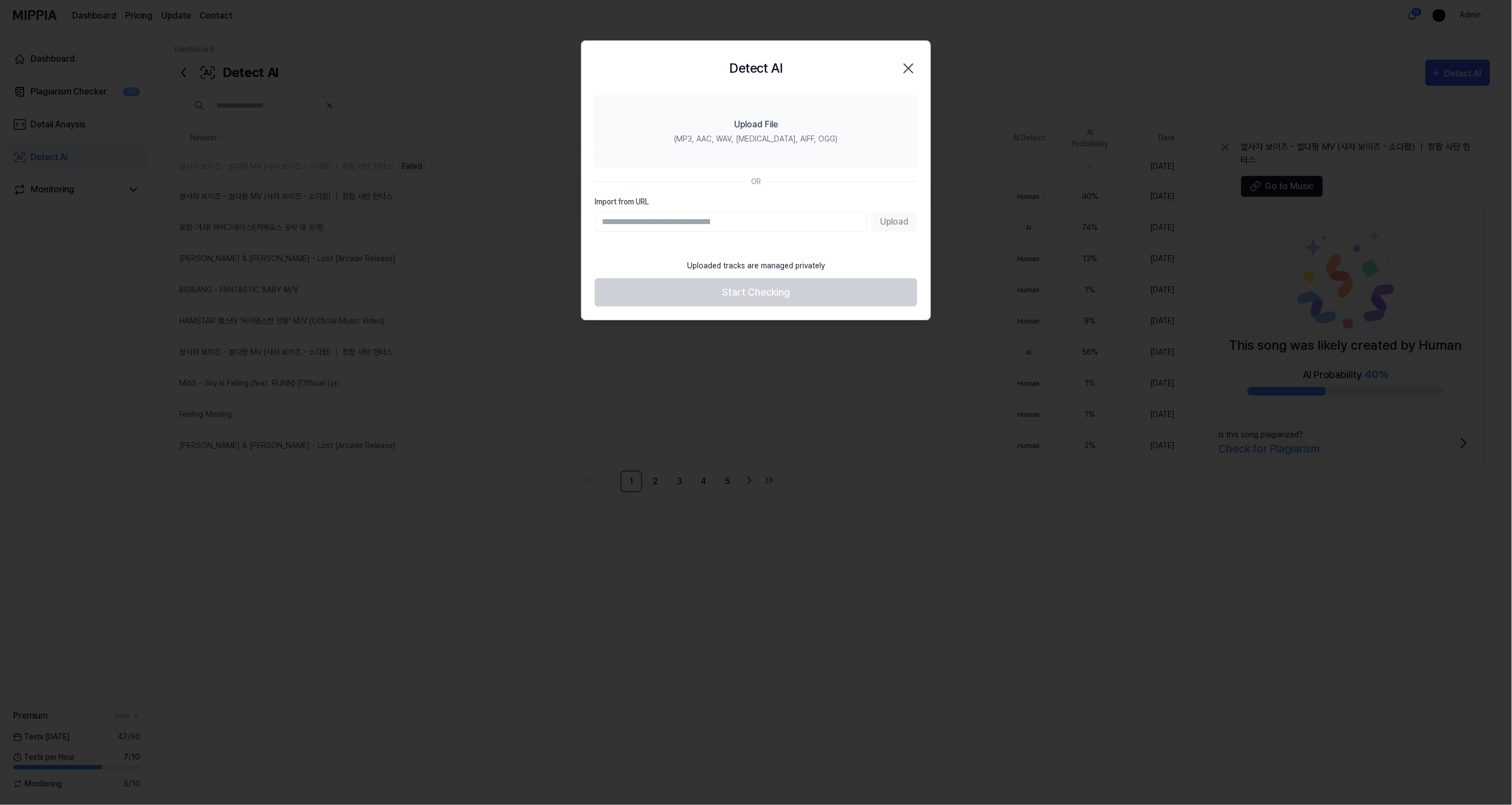
click at [824, 215] on input "Import from URL" at bounding box center [731, 222] width 272 height 20
type input "**********"
click at [898, 224] on button "Upload" at bounding box center [895, 222] width 46 height 20
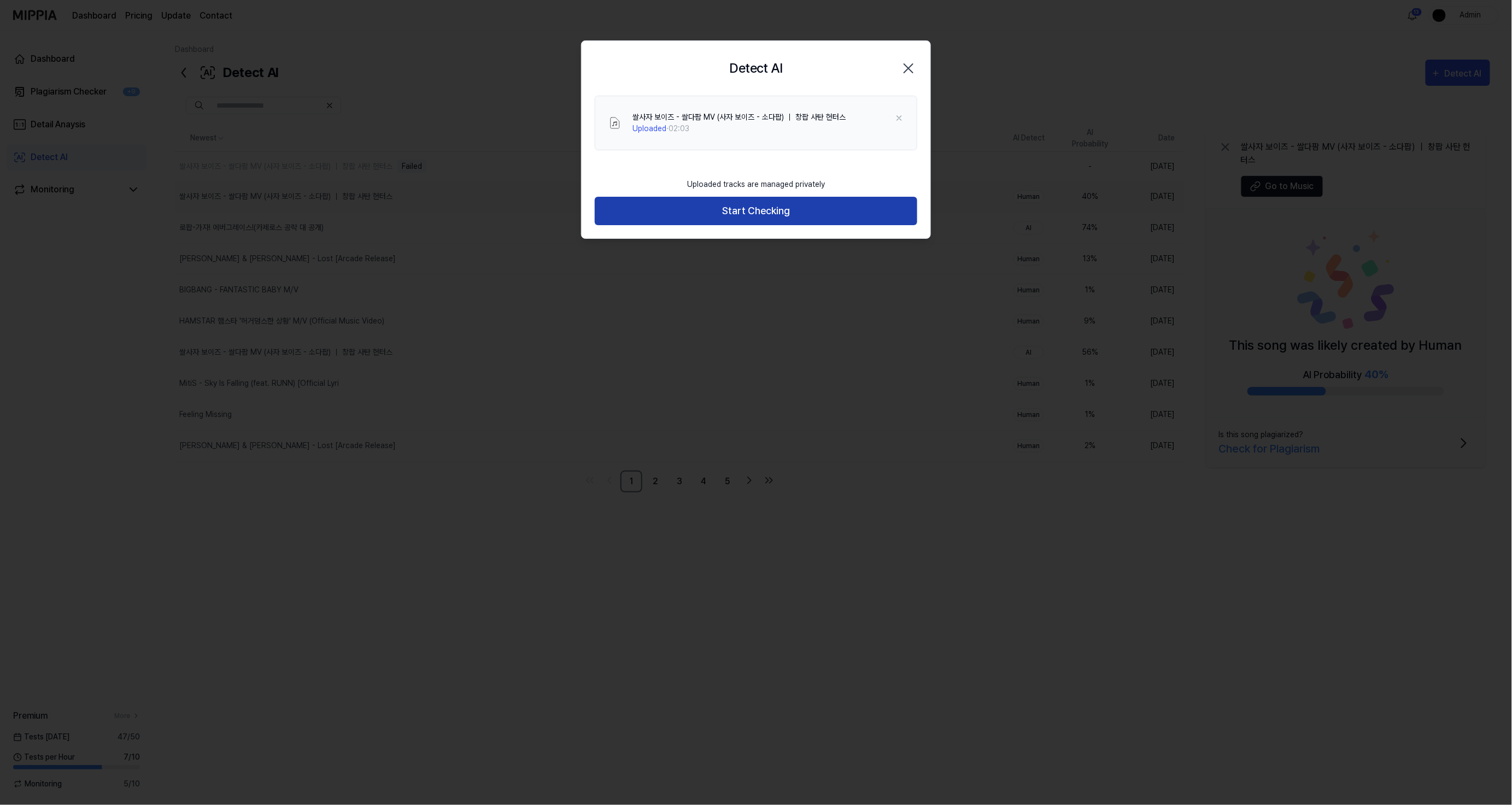
click at [848, 211] on button "Start Checking" at bounding box center [755, 211] width 322 height 29
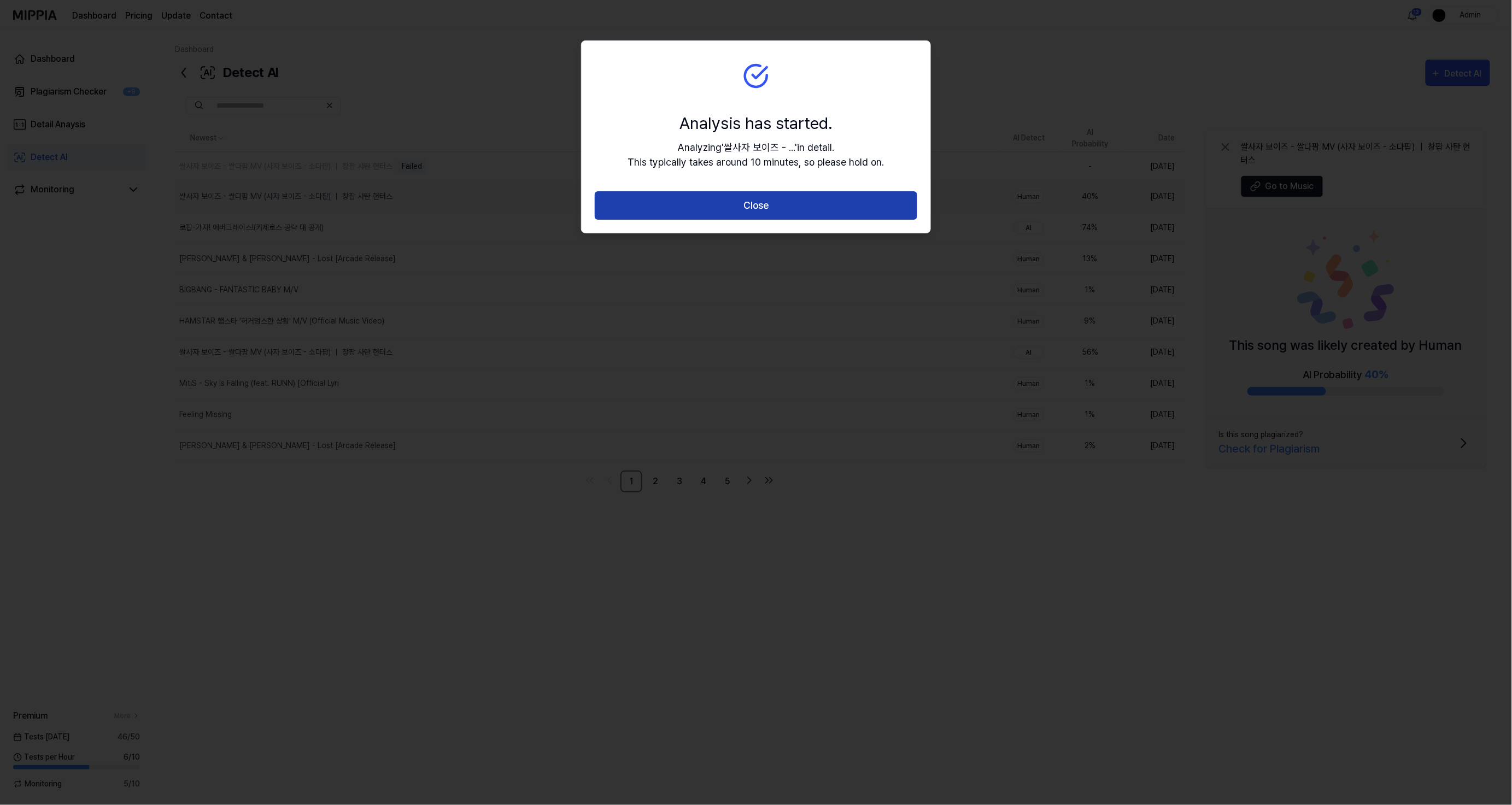
click at [775, 205] on button "Close" at bounding box center [755, 205] width 322 height 29
